Goal: Transaction & Acquisition: Purchase product/service

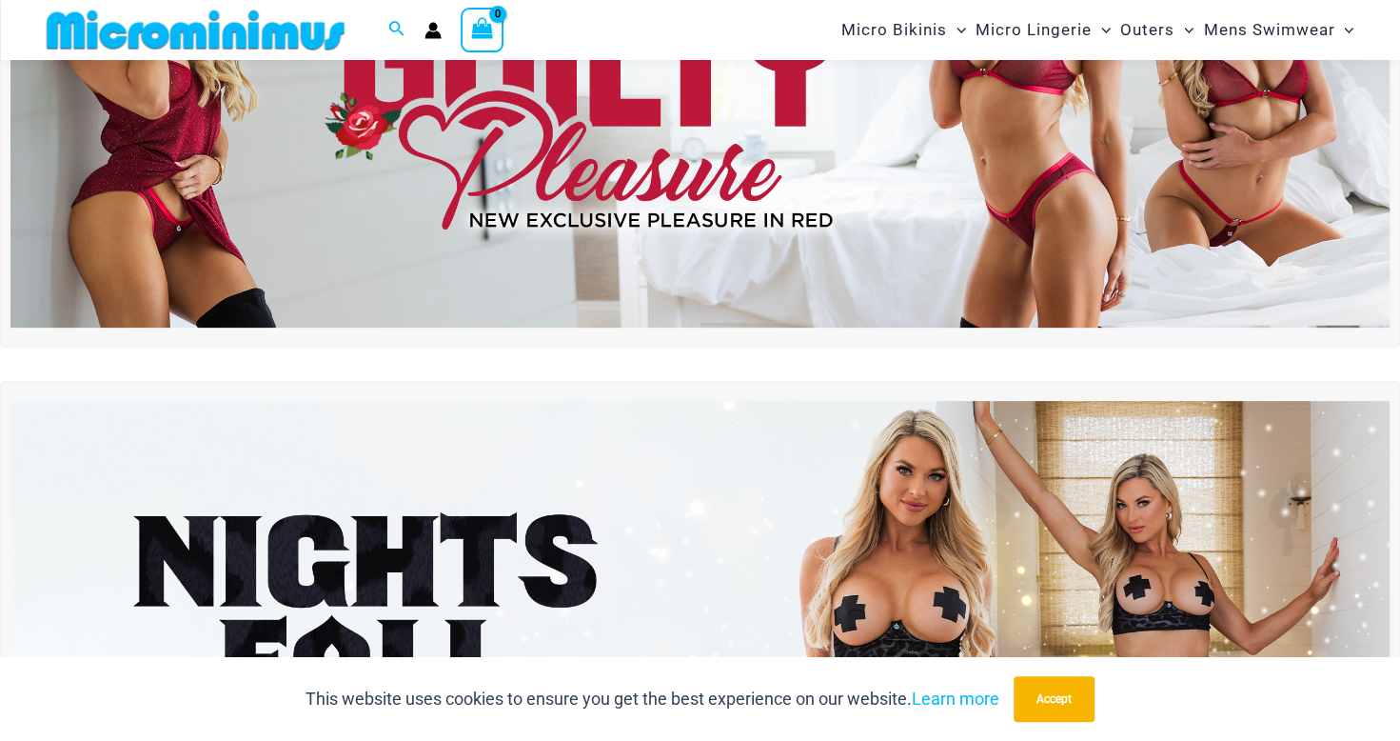
scroll to position [255, 0]
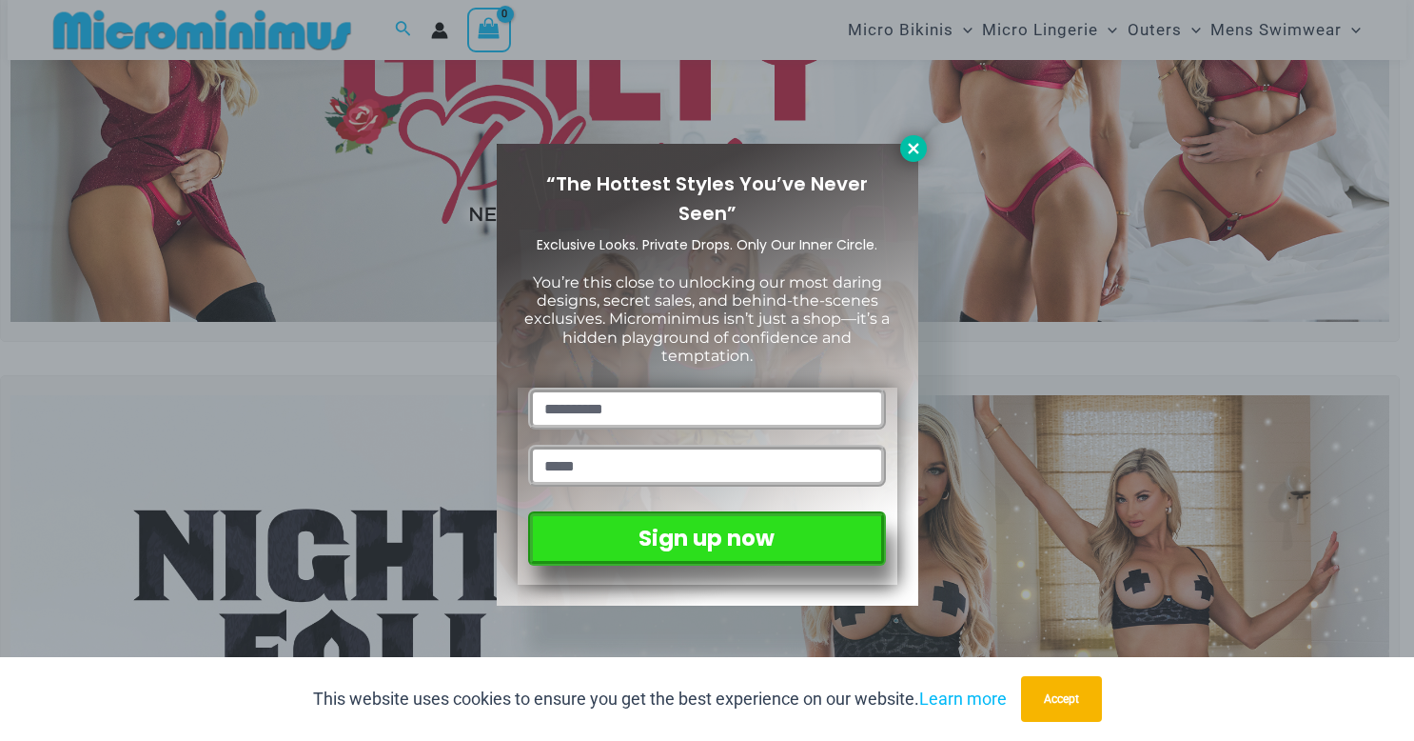
click at [914, 148] on icon at bounding box center [913, 148] width 10 height 10
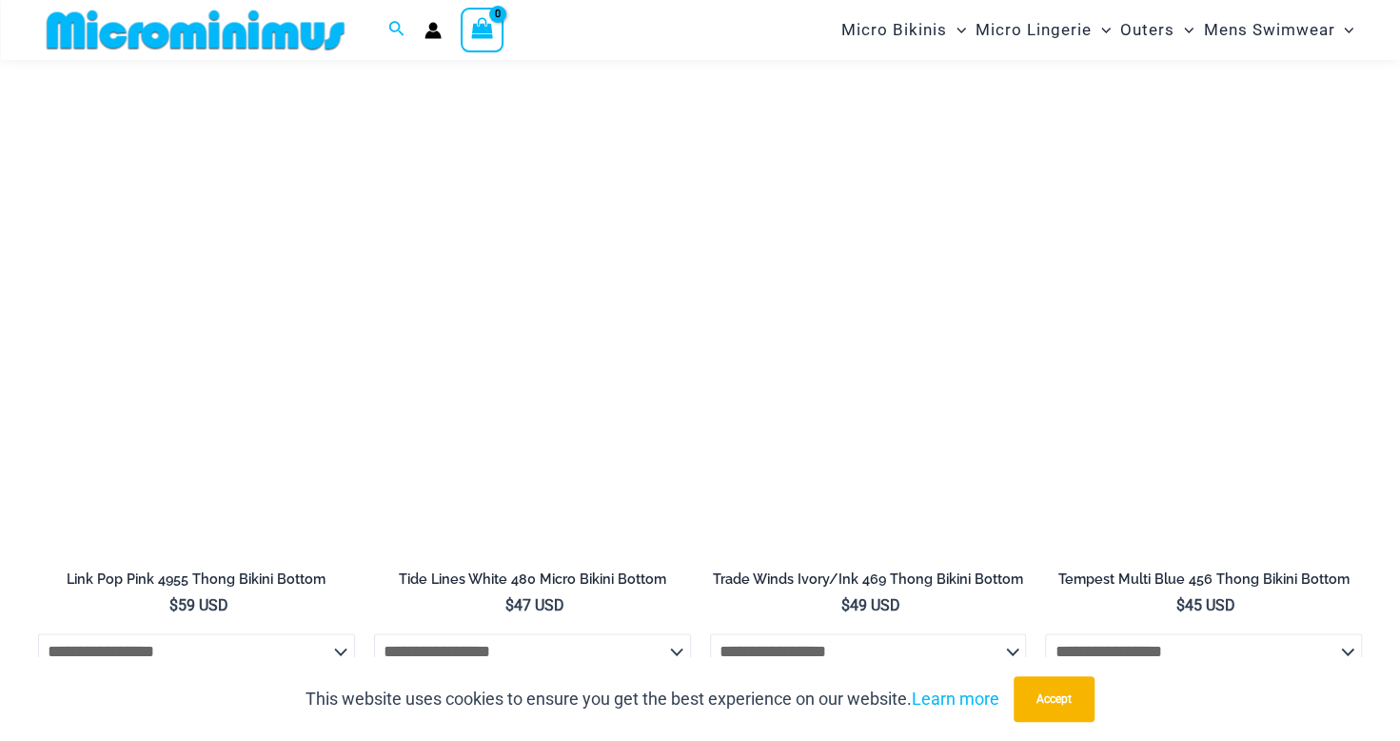
scroll to position [5204, 0]
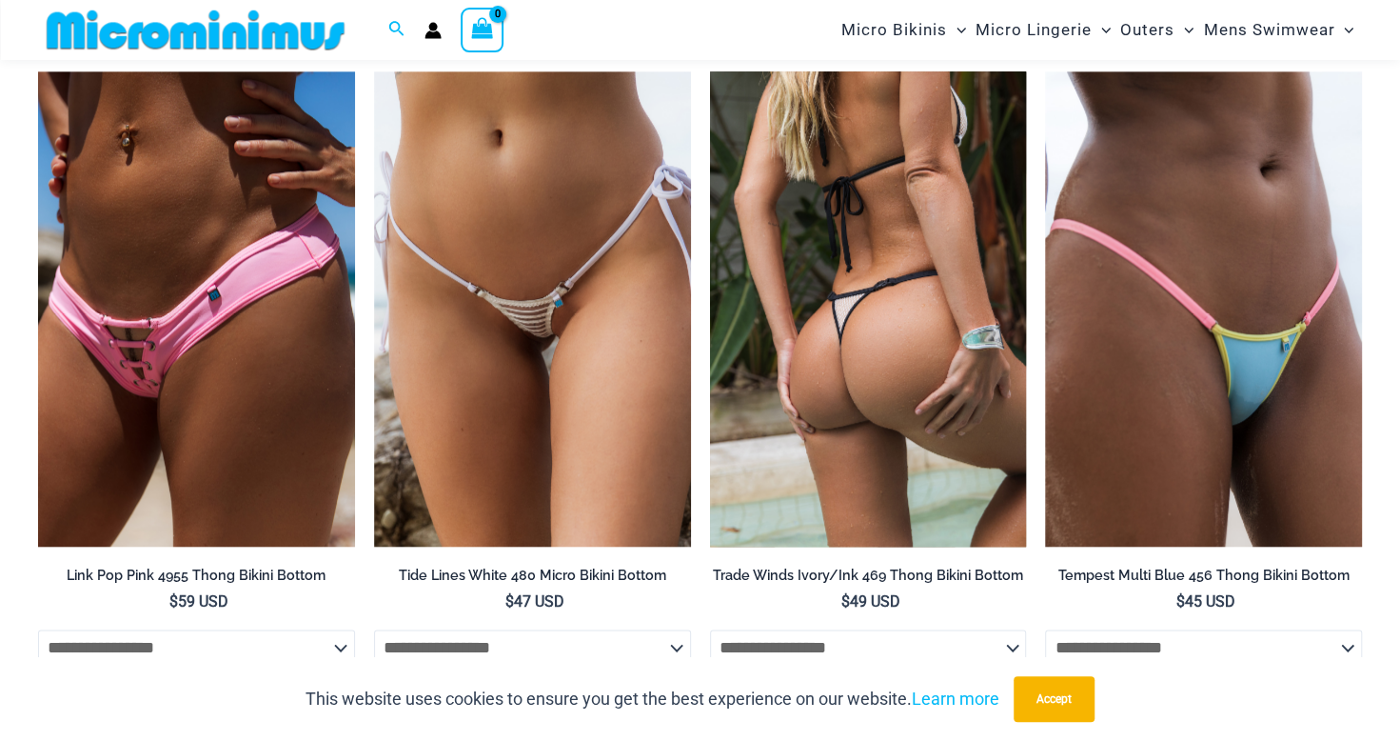
click at [897, 382] on img at bounding box center [868, 308] width 317 height 475
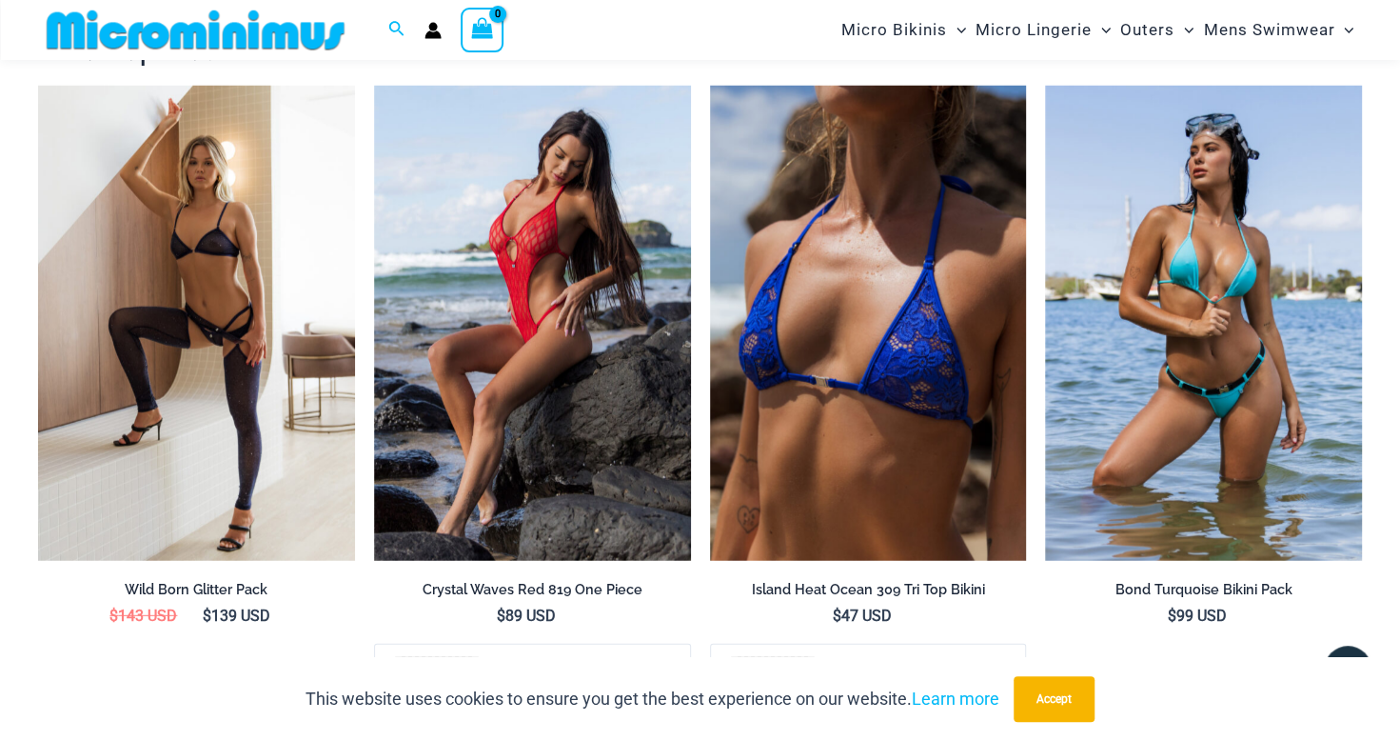
scroll to position [2893, 0]
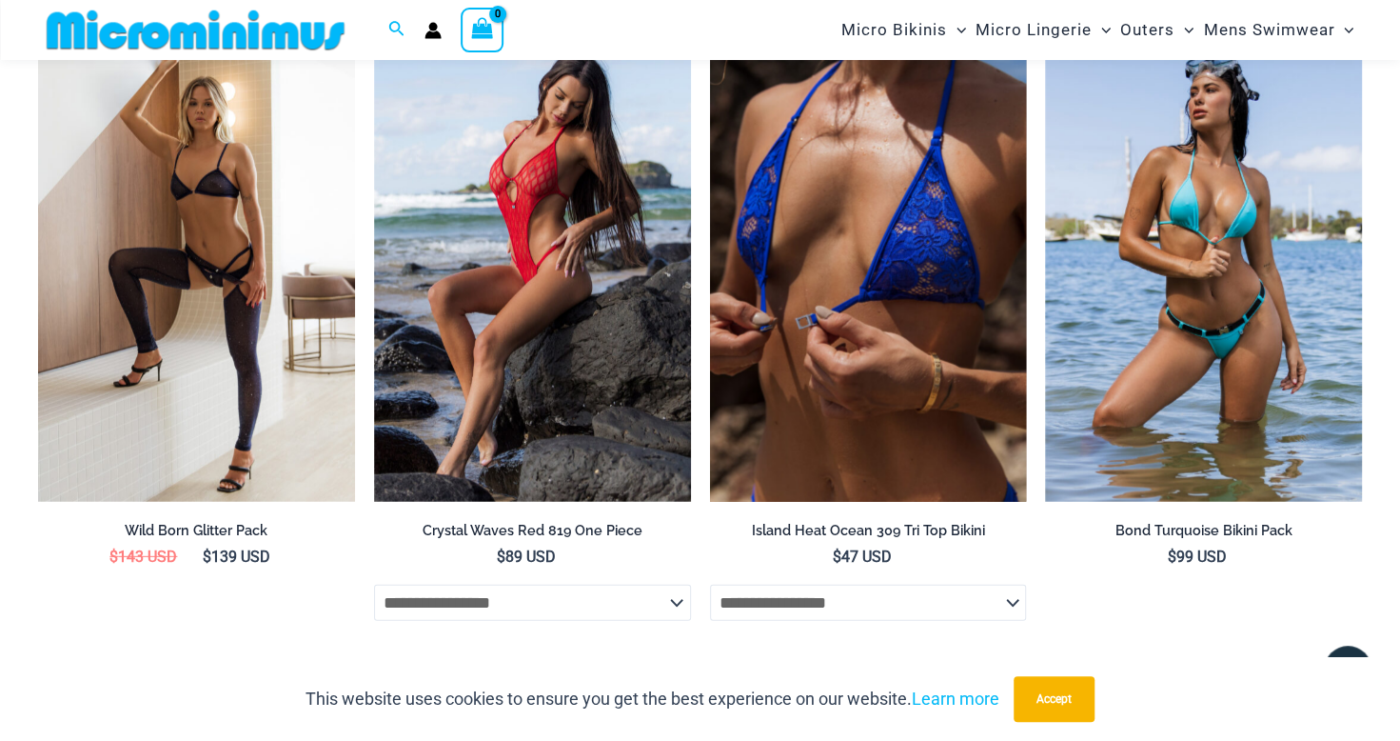
click at [878, 270] on img at bounding box center [868, 264] width 317 height 475
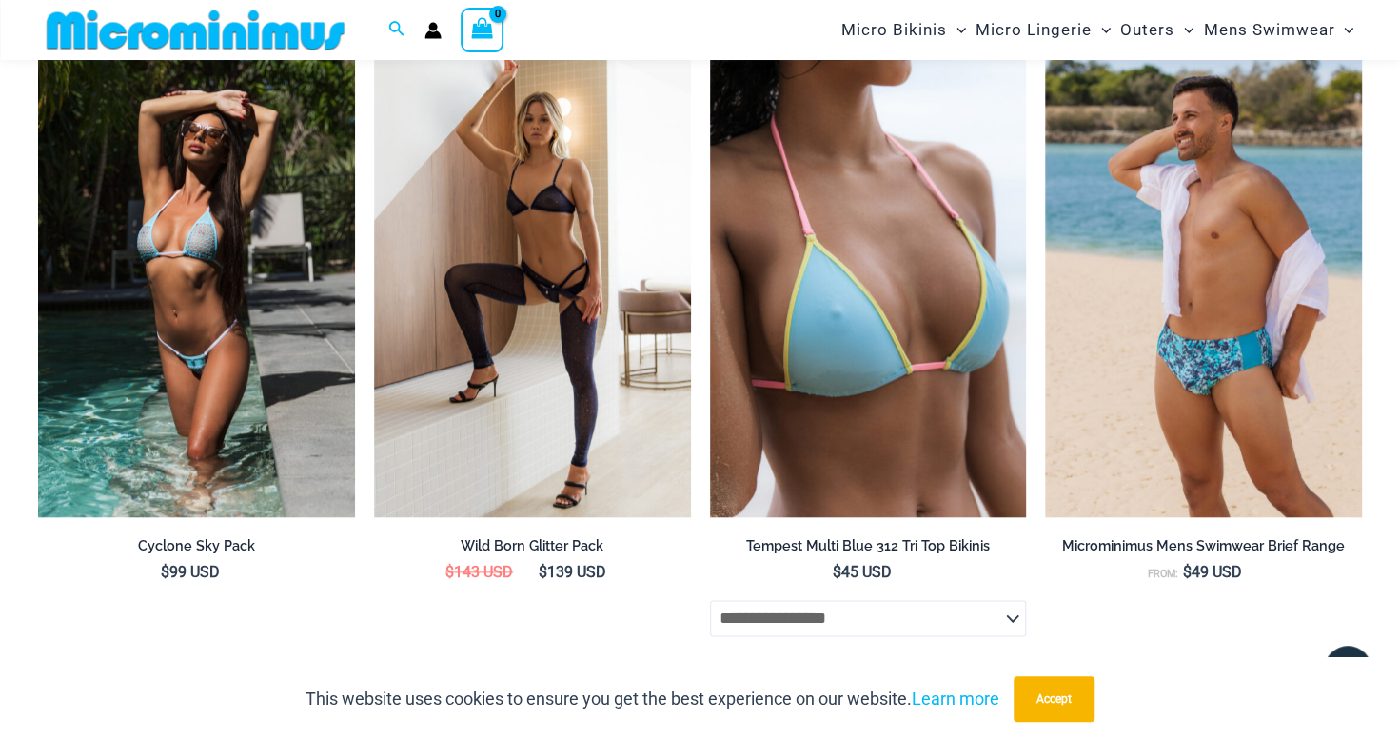
scroll to position [5254, 0]
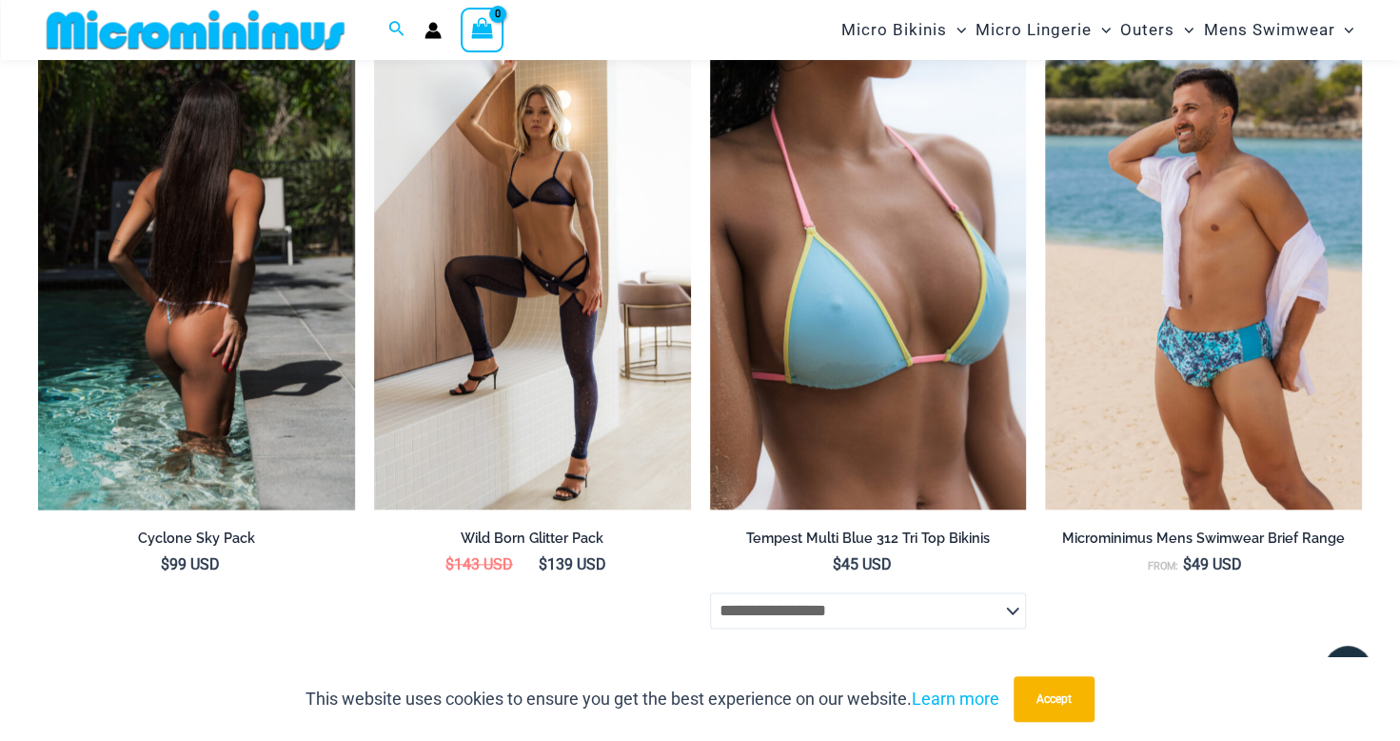
click at [169, 350] on img at bounding box center [196, 271] width 317 height 475
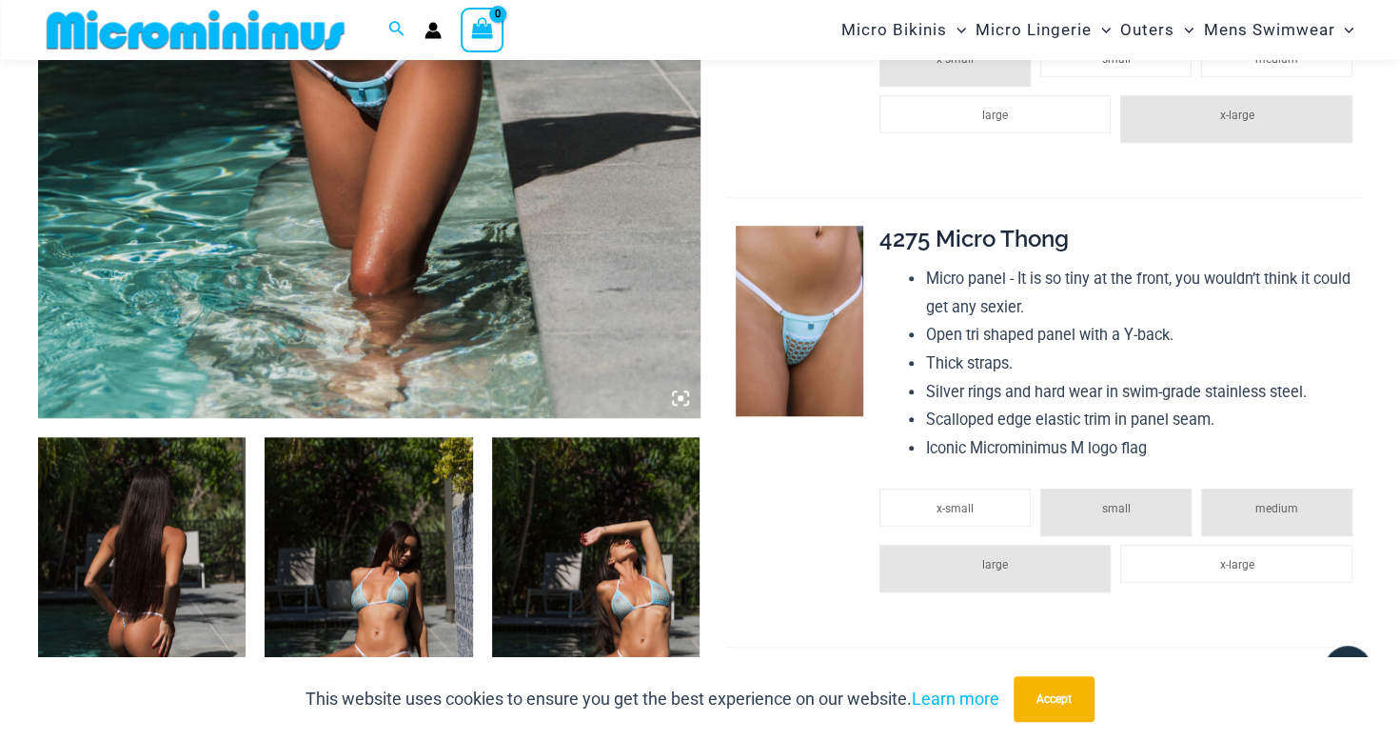
scroll to position [761, 0]
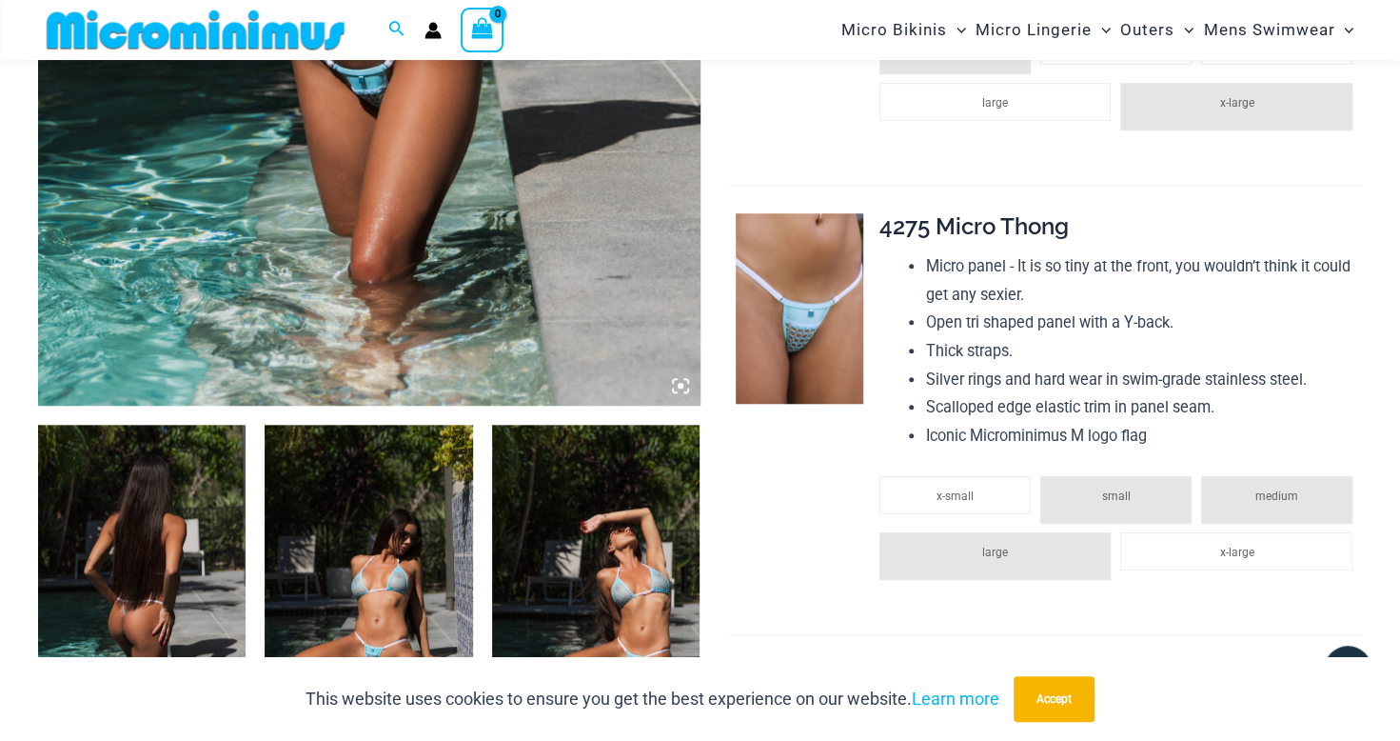
click at [365, 551] on img at bounding box center [368, 581] width 207 height 312
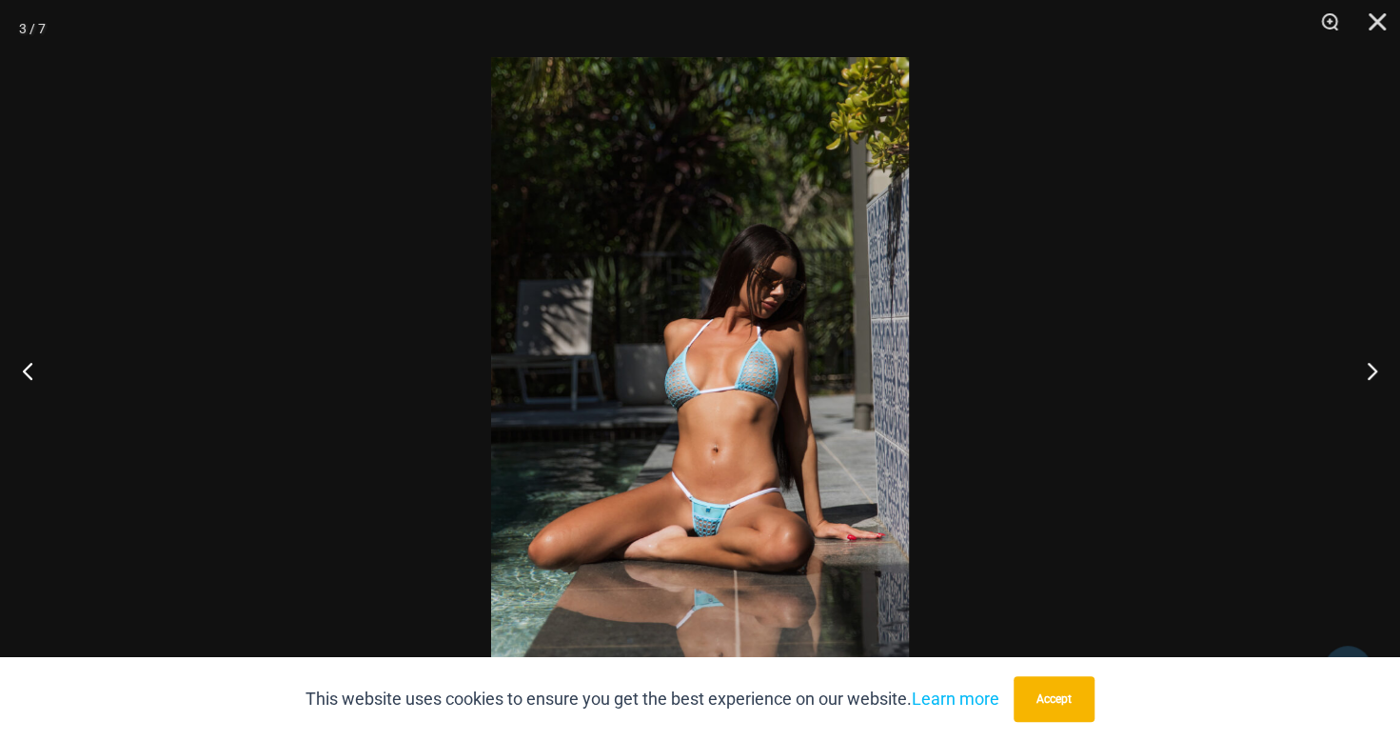
click at [647, 476] on img at bounding box center [700, 370] width 418 height 626
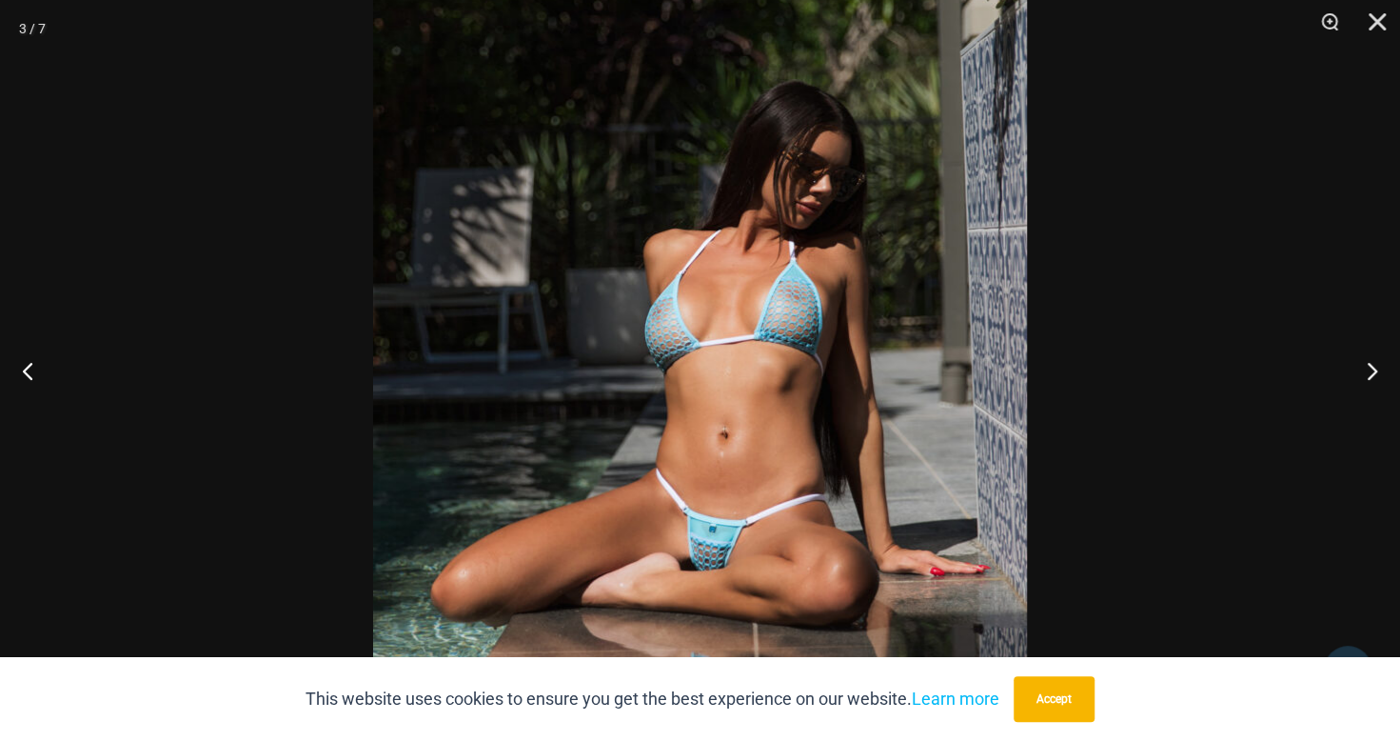
click at [647, 476] on img at bounding box center [700, 310] width 654 height 980
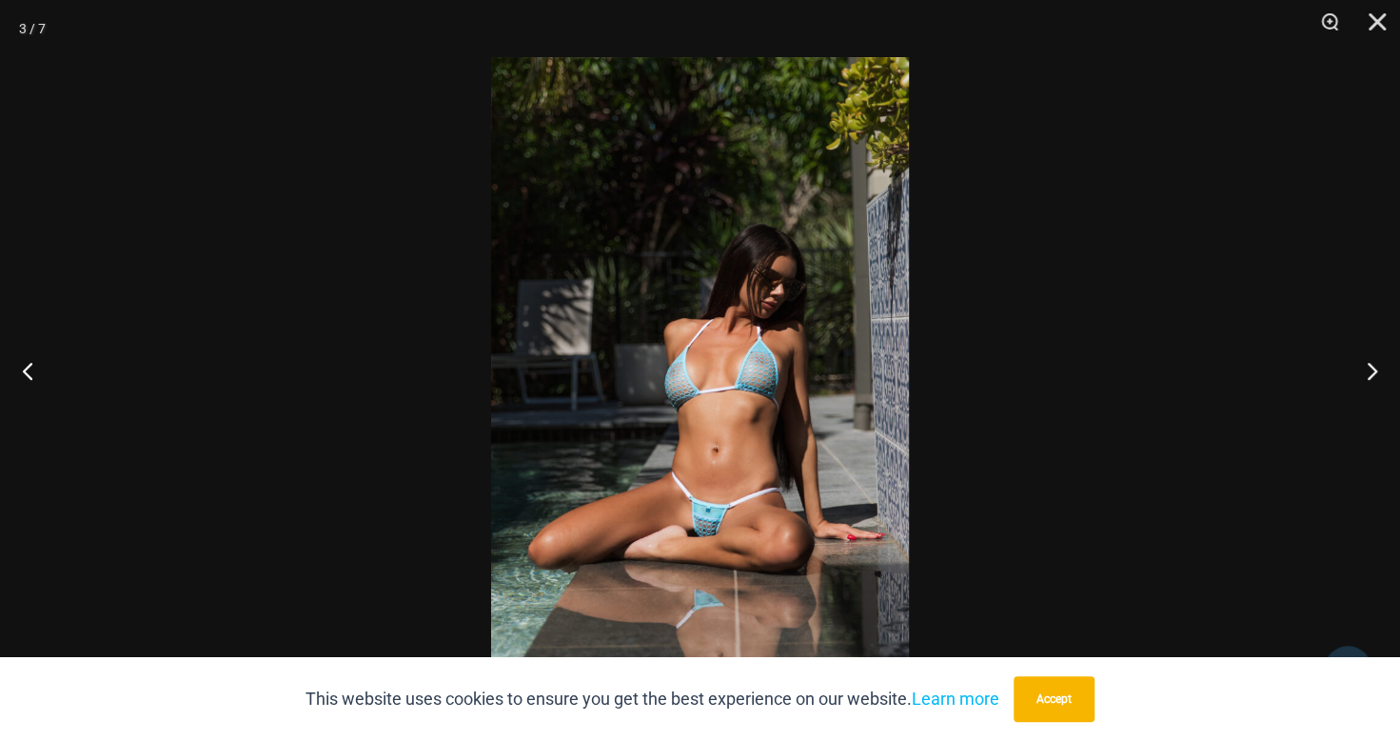
click at [647, 476] on img at bounding box center [700, 370] width 418 height 626
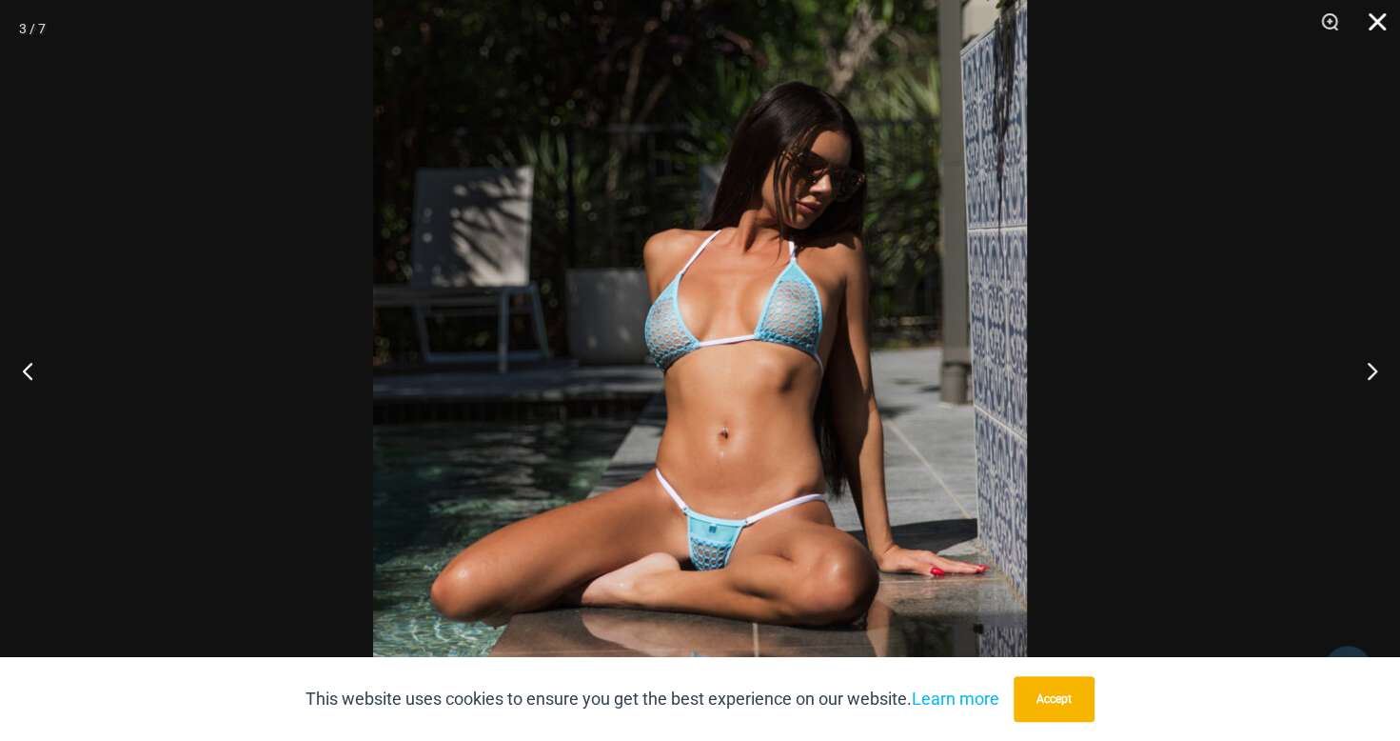
click at [1367, 21] on button "Close" at bounding box center [1371, 28] width 48 height 57
